Goal: Information Seeking & Learning: Learn about a topic

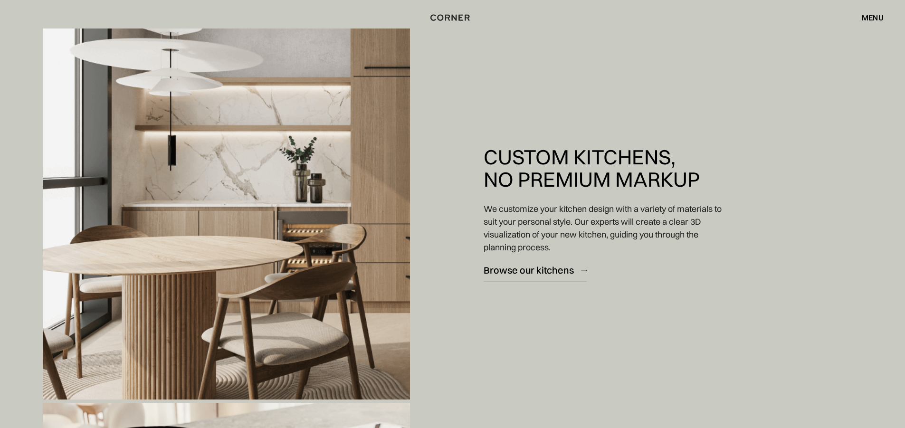
scroll to position [807, 0]
click at [877, 12] on div "menu close" at bounding box center [867, 17] width 31 height 16
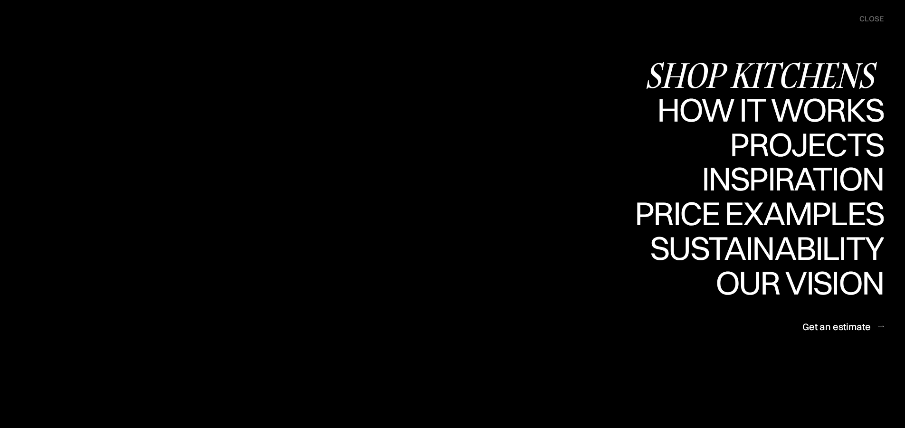
click at [0, 0] on div "Shop Kitchens" at bounding box center [0, 0] width 0 height 0
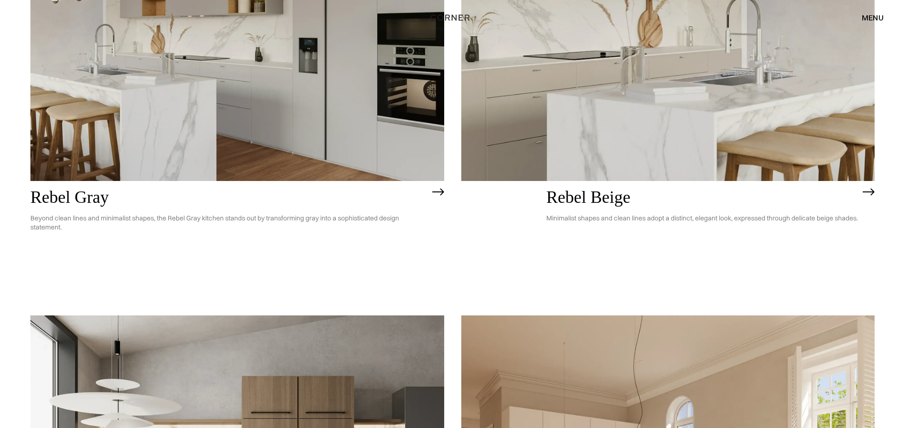
scroll to position [2617, 0]
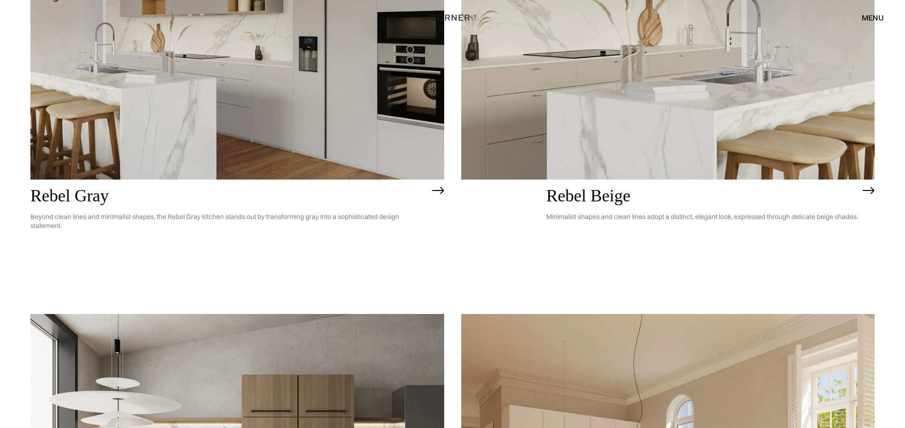
click at [613, 112] on img at bounding box center [668, 13] width 414 height 331
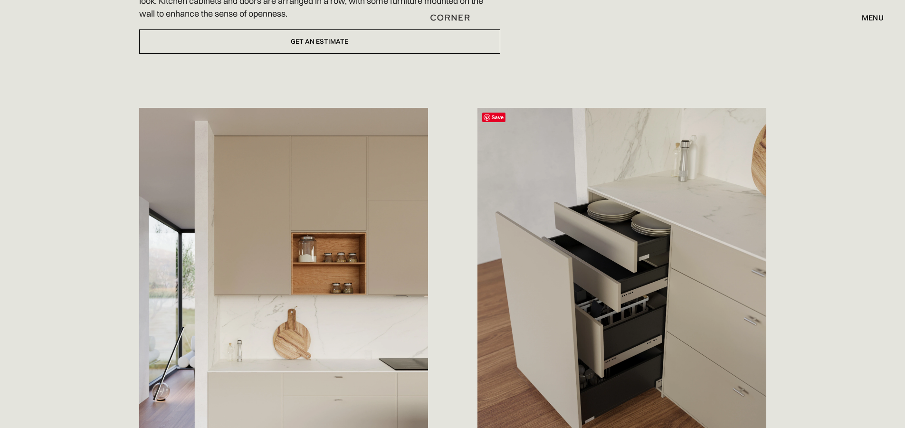
scroll to position [522, 0]
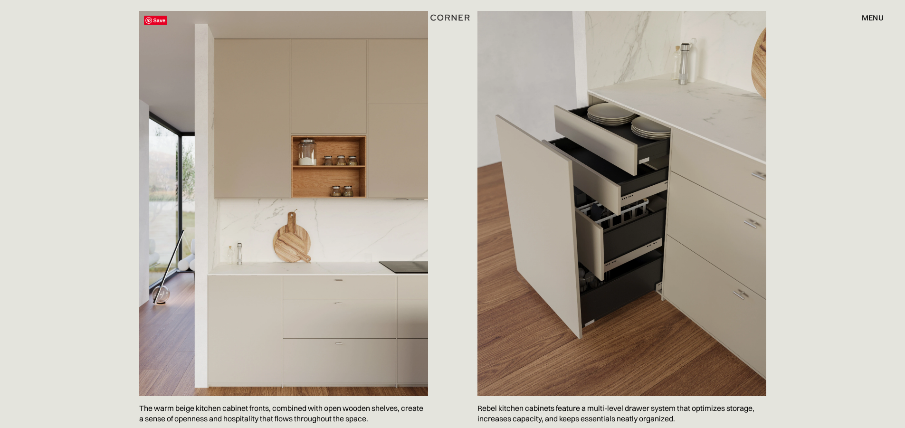
click at [346, 187] on img at bounding box center [283, 203] width 289 height 385
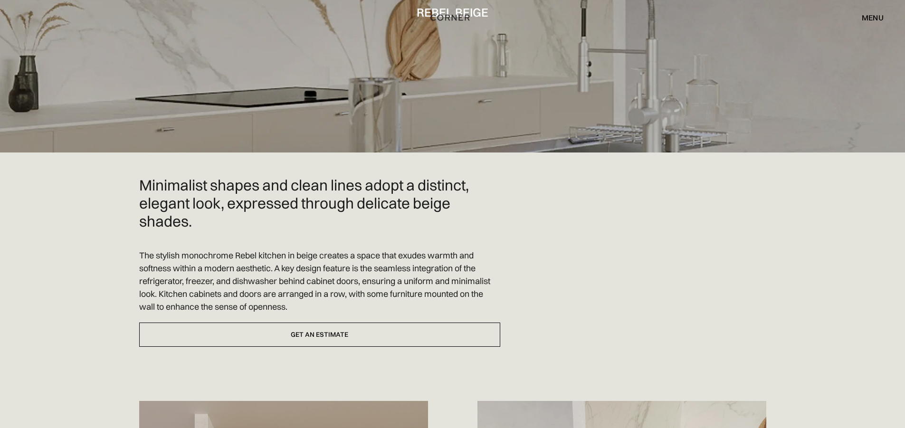
scroll to position [0, 0]
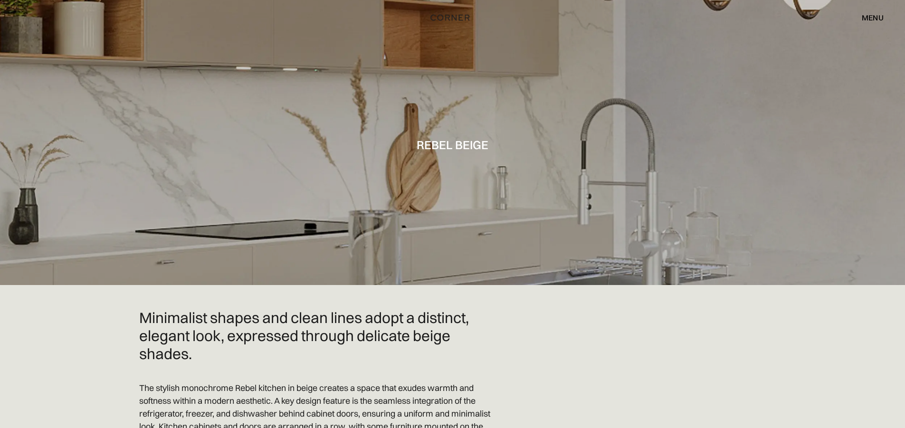
click at [690, 114] on div at bounding box center [452, 142] width 905 height 285
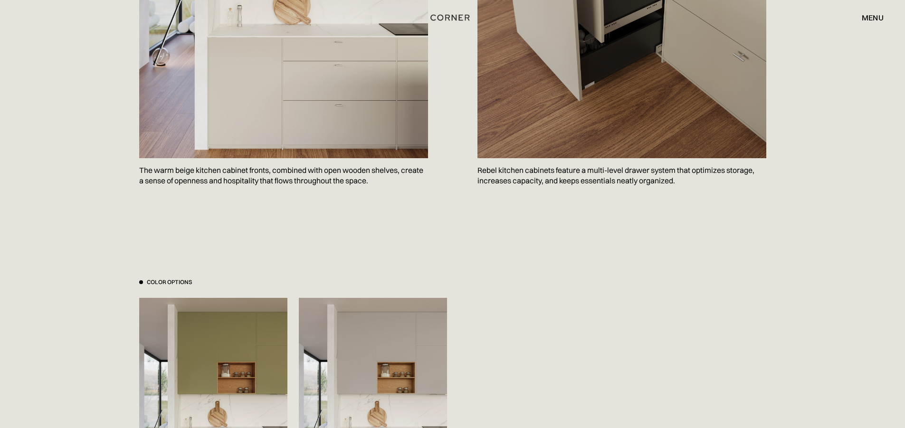
scroll to position [997, 0]
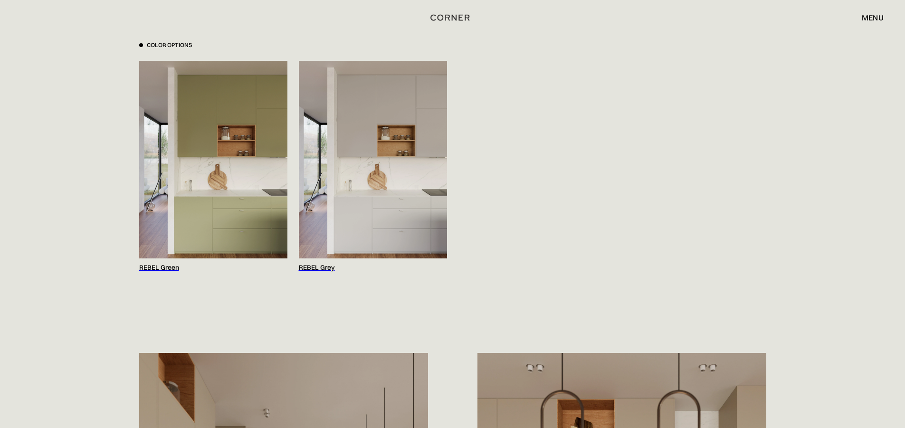
click at [348, 166] on img at bounding box center [373, 160] width 148 height 198
